Goal: Task Accomplishment & Management: Complete application form

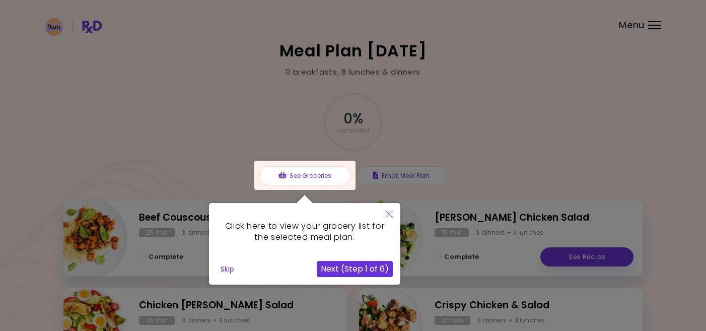
click at [376, 264] on button "Next (Step 1 of 6)" at bounding box center [355, 269] width 76 height 16
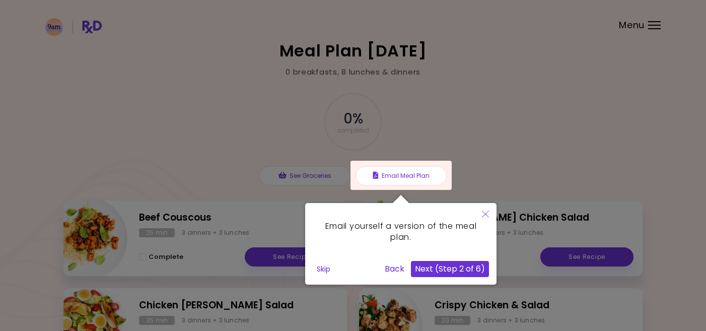
click at [435, 265] on button "Next (Step 2 of 6)" at bounding box center [450, 269] width 78 height 16
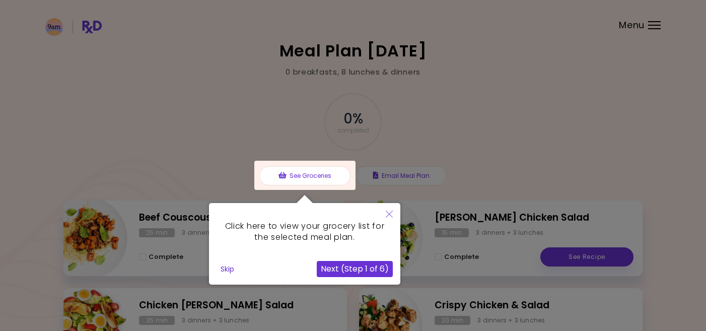
click at [387, 213] on icon "Close" at bounding box center [388, 213] width 7 height 7
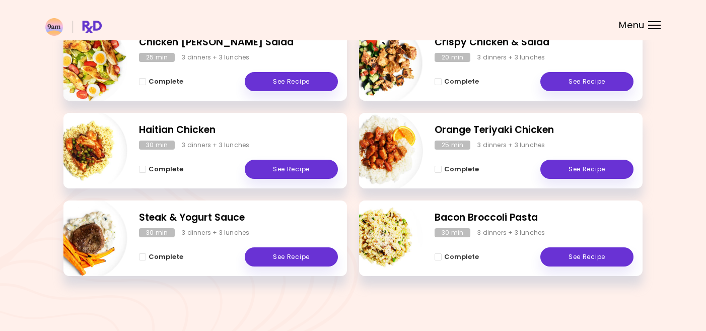
scroll to position [262, 0]
